Goal: Complete application form

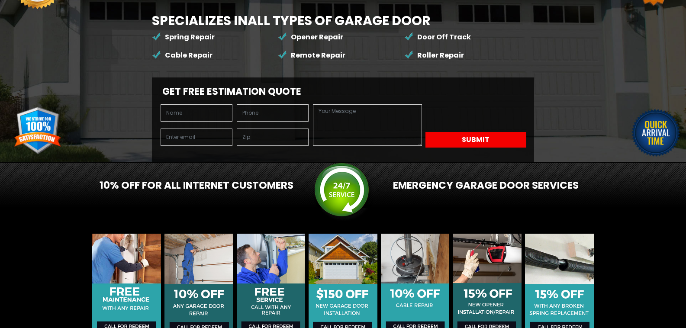
scroll to position [144, 0]
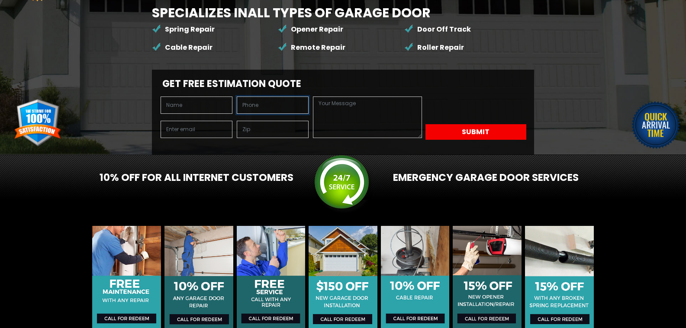
drag, startPoint x: 182, startPoint y: 76, endPoint x: 182, endPoint y: 64, distance: 12.6
click at [237, 97] on input "text" at bounding box center [273, 105] width 72 height 17
drag, startPoint x: 182, startPoint y: 64, endPoint x: 187, endPoint y: 54, distance: 11.4
click at [188, 97] on div at bounding box center [234, 121] width 157 height 48
click at [187, 97] on input "text" at bounding box center [197, 105] width 72 height 17
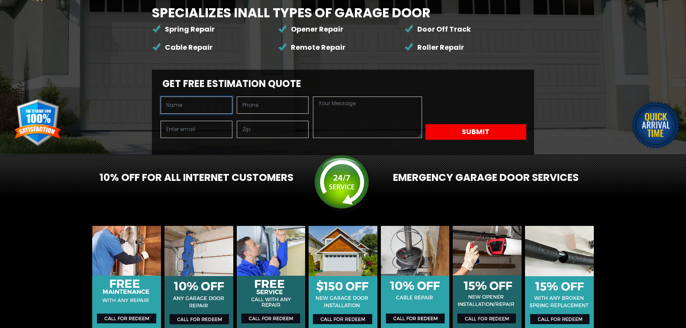
type input "[PERSON_NAME]"
type input "7206084802"
type input "[PERSON_NAME][EMAIL_ADDRESS][DOMAIN_NAME]"
type input "80211"
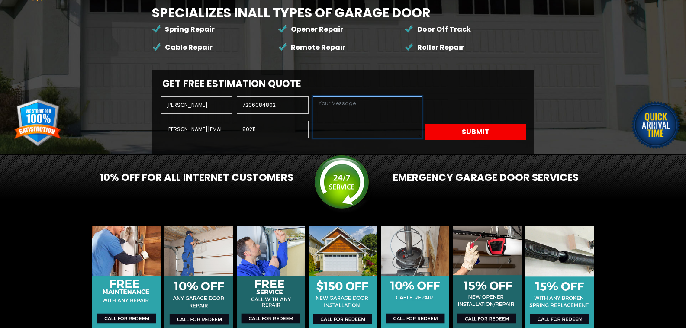
click at [313, 138] on textarea at bounding box center [367, 118] width 109 height 42
paste textarea "As a local company, 303 Companies has been serving since [DATE], offering a com…"
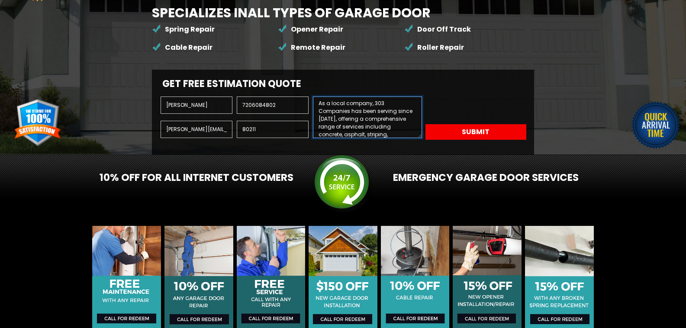
scroll to position [142, 0]
type textarea "As a local company, 303 Companies has been serving since [DATE], offering a com…"
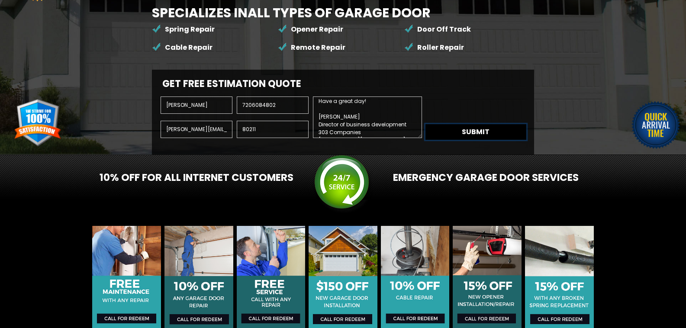
click at [425, 140] on button "Submit" at bounding box center [475, 132] width 101 height 16
